Goal: Go to known website: Go to known website

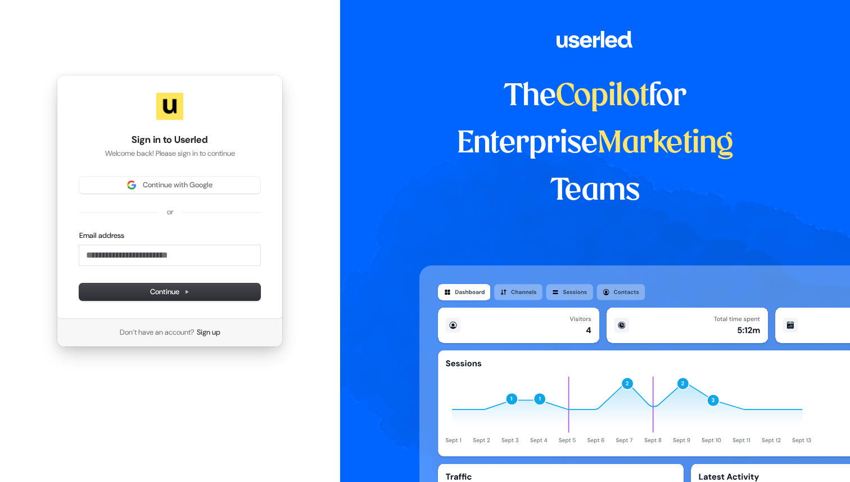
click at [227, 118] on div at bounding box center [169, 106] width 181 height 27
click at [301, 151] on div "Sign in to Userled Welcome back! Please sign in to continue Continue with Googl…" at bounding box center [170, 211] width 340 height 422
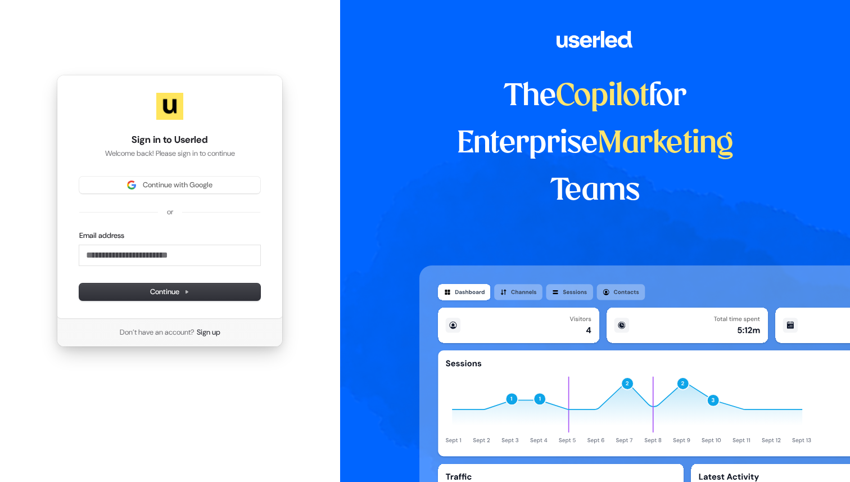
click at [301, 151] on div "Sign in to Userled Welcome back! Please sign in to continue Continue with Googl…" at bounding box center [170, 211] width 340 height 422
click at [297, 102] on div "Sign in to Userled Welcome back! Please sign in to continue Continue with Googl…" at bounding box center [170, 211] width 340 height 422
click at [229, 185] on span "Continue with Google" at bounding box center [170, 185] width 168 height 10
